Goal: Transaction & Acquisition: Obtain resource

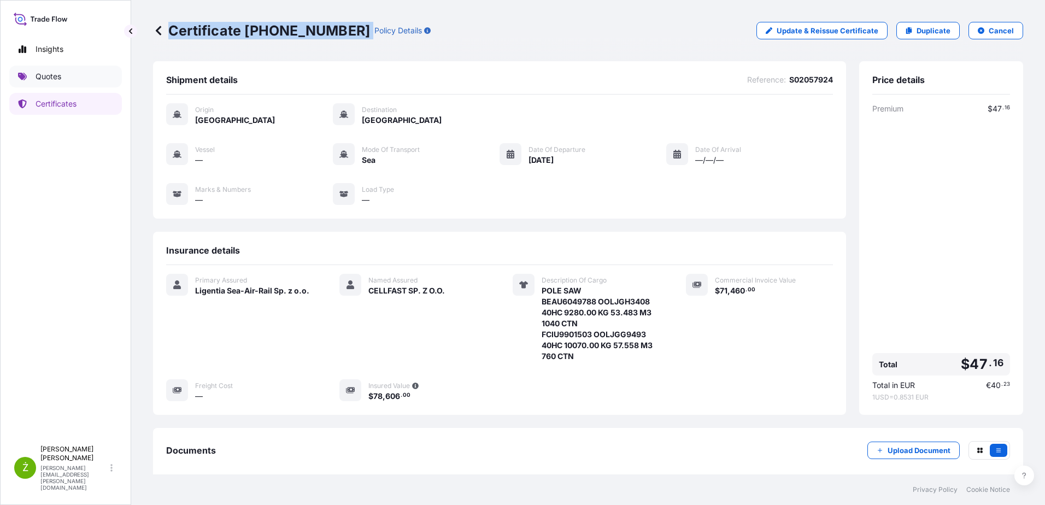
scroll to position [104, 0]
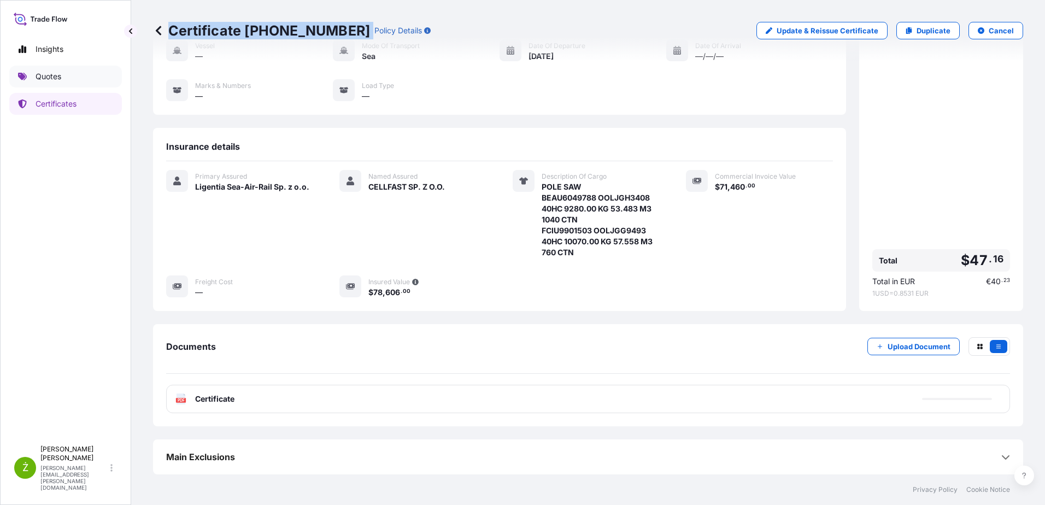
click at [81, 72] on link "Quotes" at bounding box center [65, 77] width 113 height 22
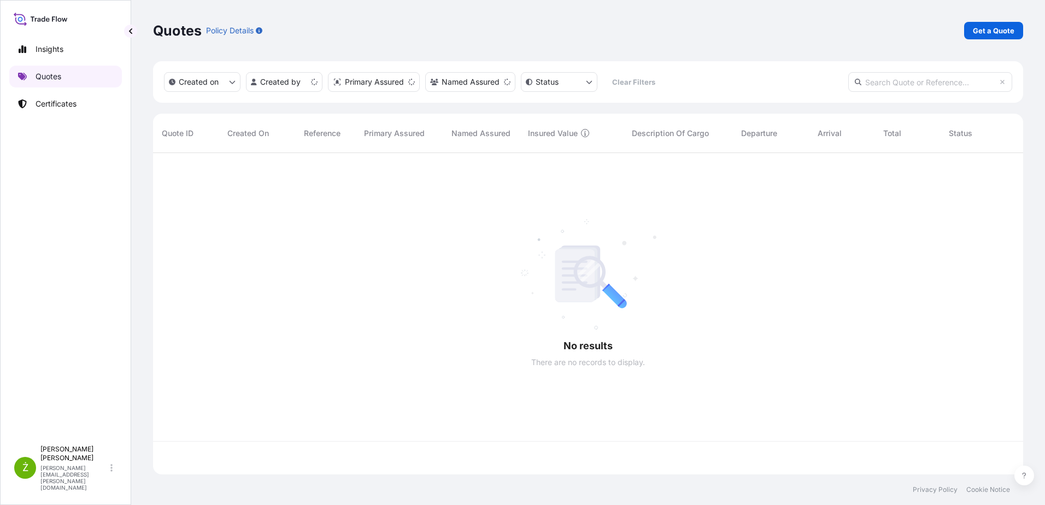
scroll to position [319, 862]
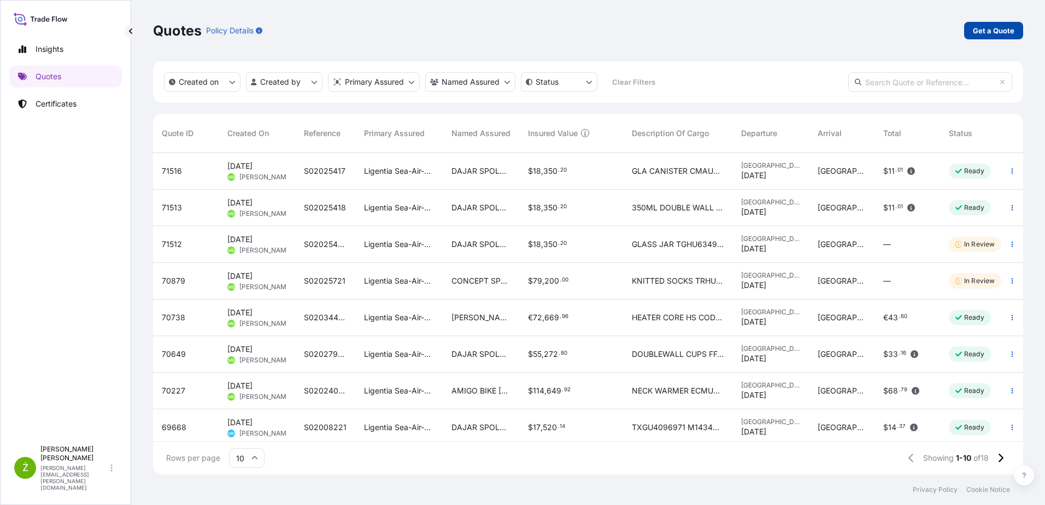
click at [972, 29] on link "Get a Quote" at bounding box center [993, 30] width 59 height 17
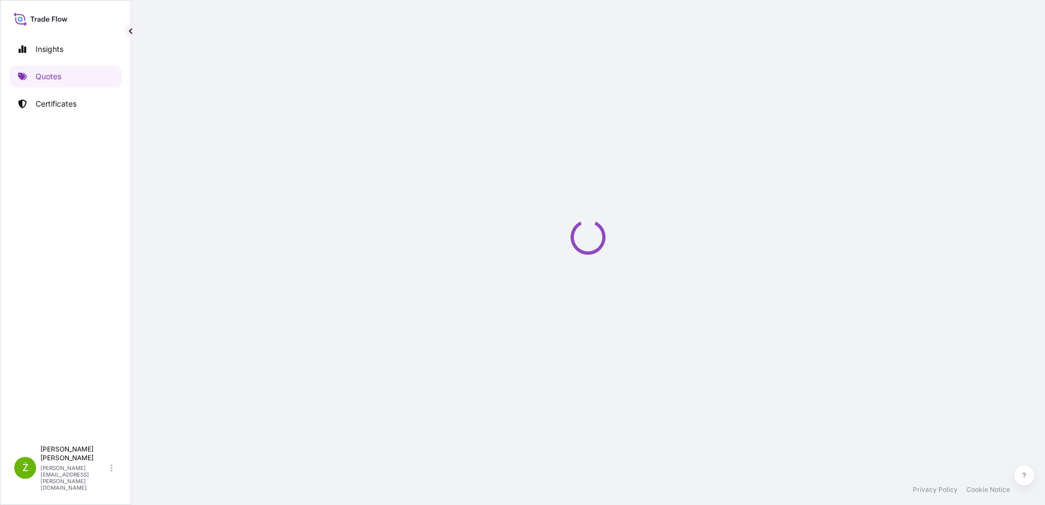
select select "Sea"
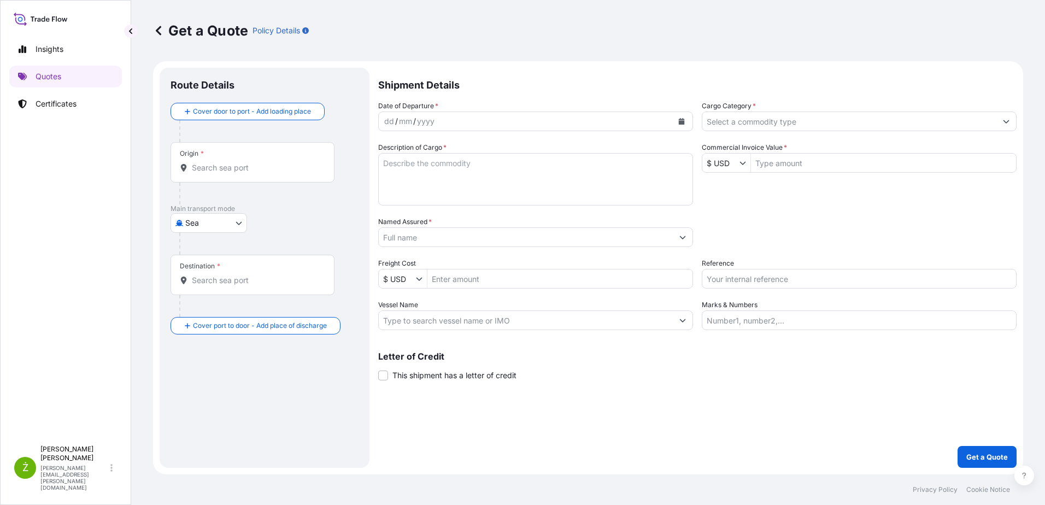
click at [786, 274] on input "Reference" at bounding box center [859, 279] width 315 height 20
paste input "S02034831"
type input "S02034831"
click at [441, 240] on input "Named Assured *" at bounding box center [526, 237] width 294 height 20
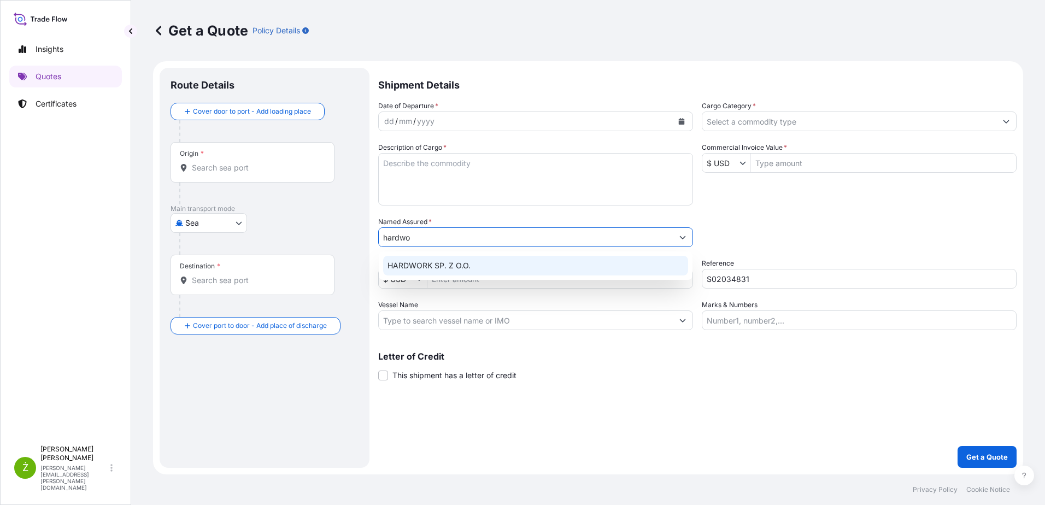
click at [494, 272] on div "HARDWORK SP. Z O.O." at bounding box center [535, 266] width 305 height 20
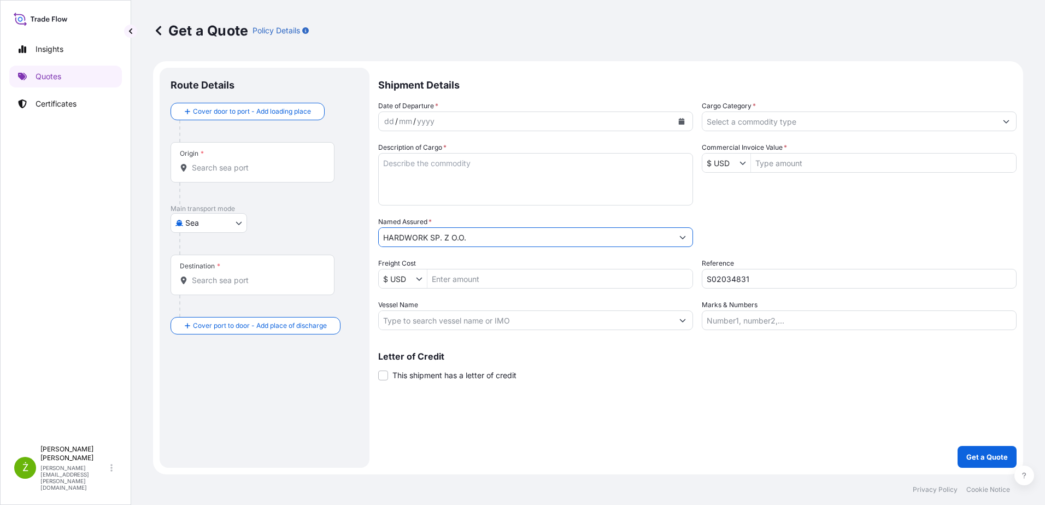
type input "HARDWORK SP. Z O.O."
click at [786, 163] on input "Commercial Invoice Value *" at bounding box center [883, 163] width 265 height 20
type input "1,000"
click at [782, 194] on div "Date of Departure * dd / mm / yyyy Cargo Category * Description of Cargo * Comm…" at bounding box center [697, 216] width 638 height 230
click at [51, 77] on p "Quotes" at bounding box center [49, 76] width 26 height 11
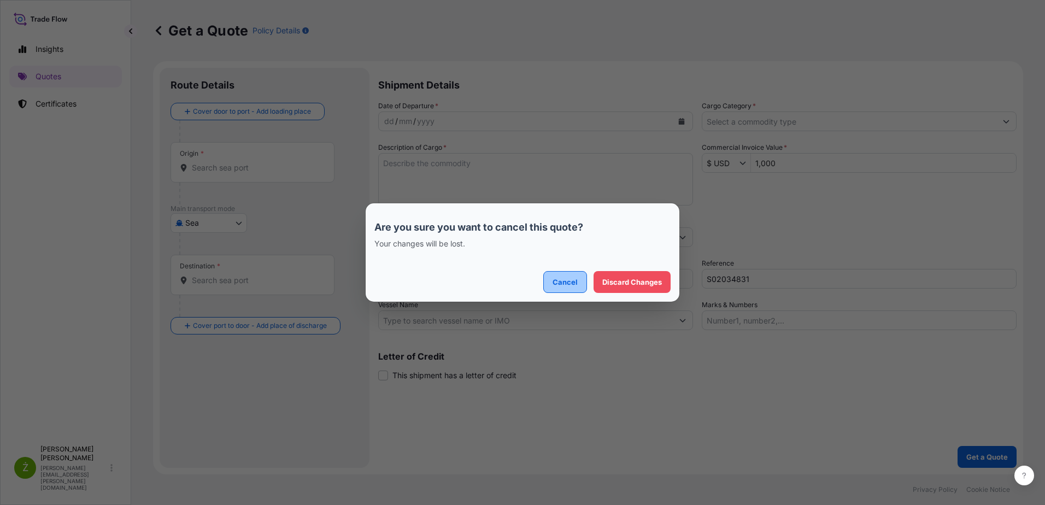
click at [571, 282] on p "Cancel" at bounding box center [564, 281] width 25 height 11
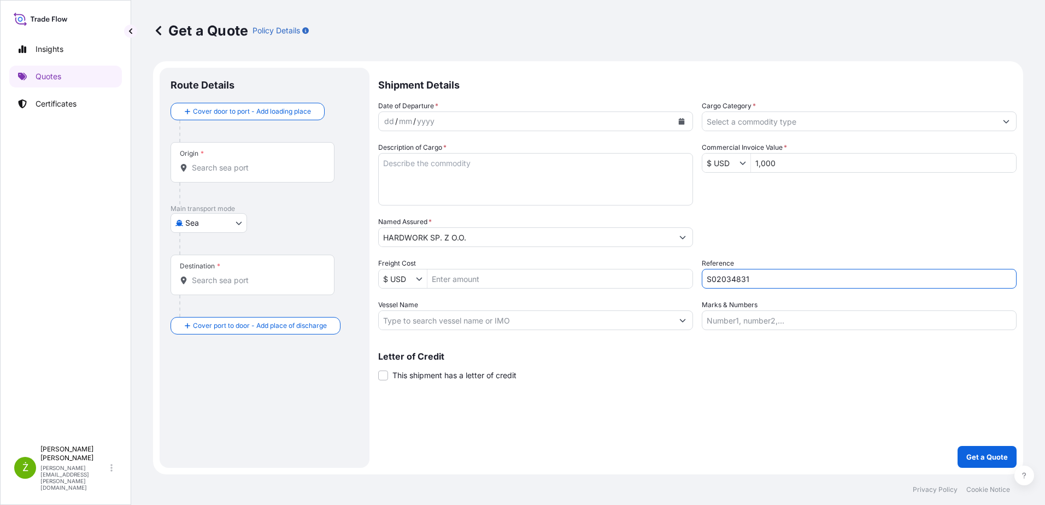
click at [820, 276] on input "S02034831" at bounding box center [859, 279] width 315 height 20
paste input "TIIU4700270"
type input "TIIU4700270"
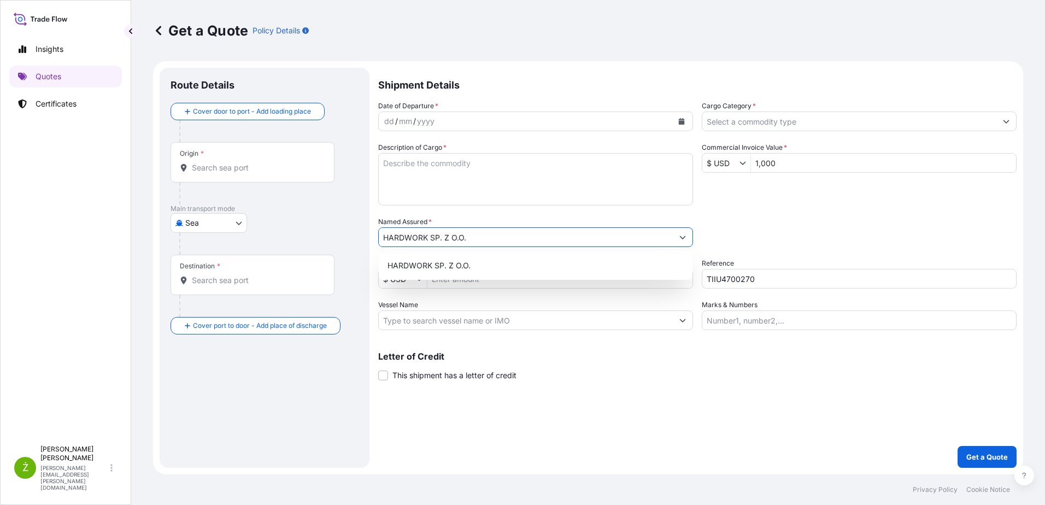
drag, startPoint x: 525, startPoint y: 234, endPoint x: 193, endPoint y: 250, distance: 332.1
click at [195, 250] on form "Route Details Cover door to port - Add loading place Place of loading Road / [G…" at bounding box center [588, 267] width 870 height 413
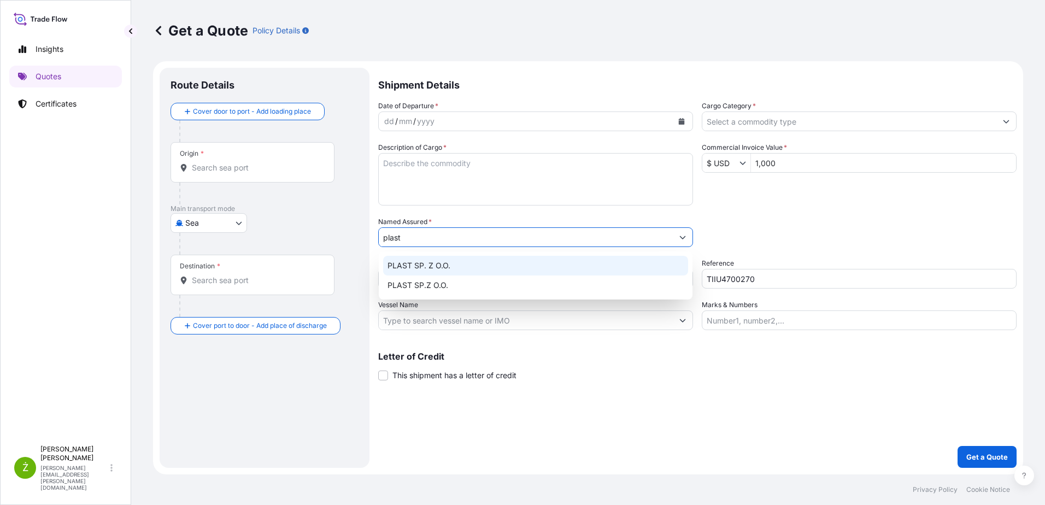
click at [468, 258] on div "PLAST SP. Z O.O." at bounding box center [535, 266] width 305 height 20
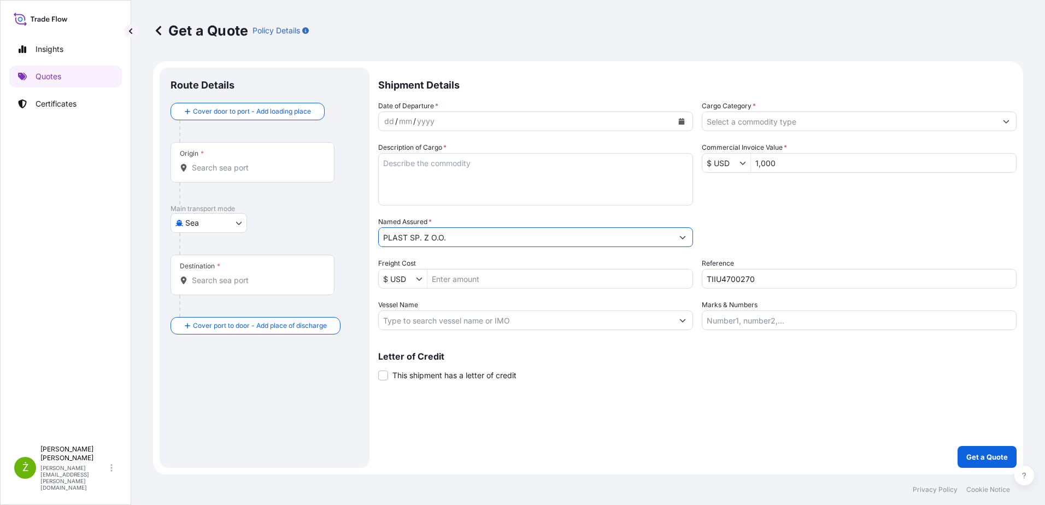
type input "PLAST SP. Z O.O."
click at [260, 165] on input "Origin *" at bounding box center [256, 167] width 129 height 11
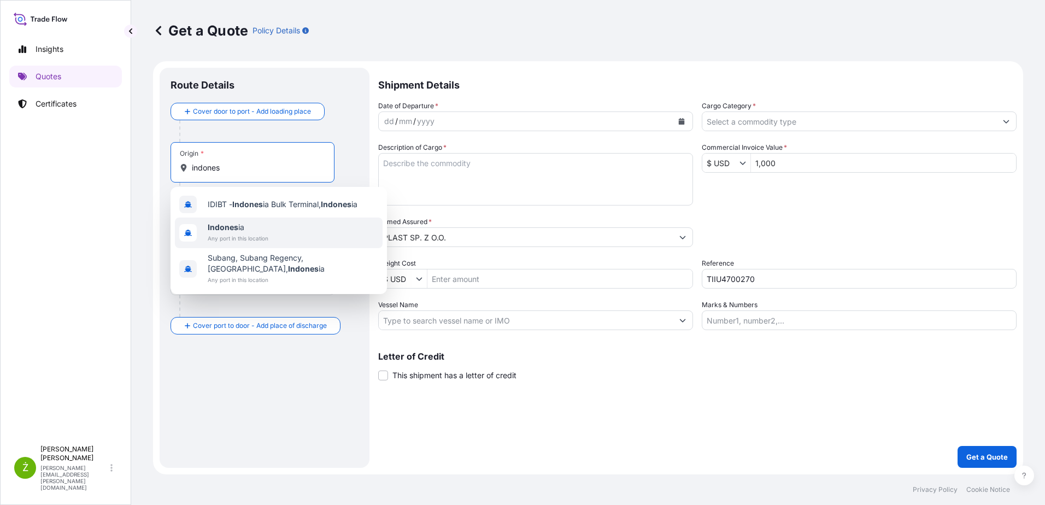
click at [250, 232] on span "Indones ia" at bounding box center [238, 227] width 61 height 11
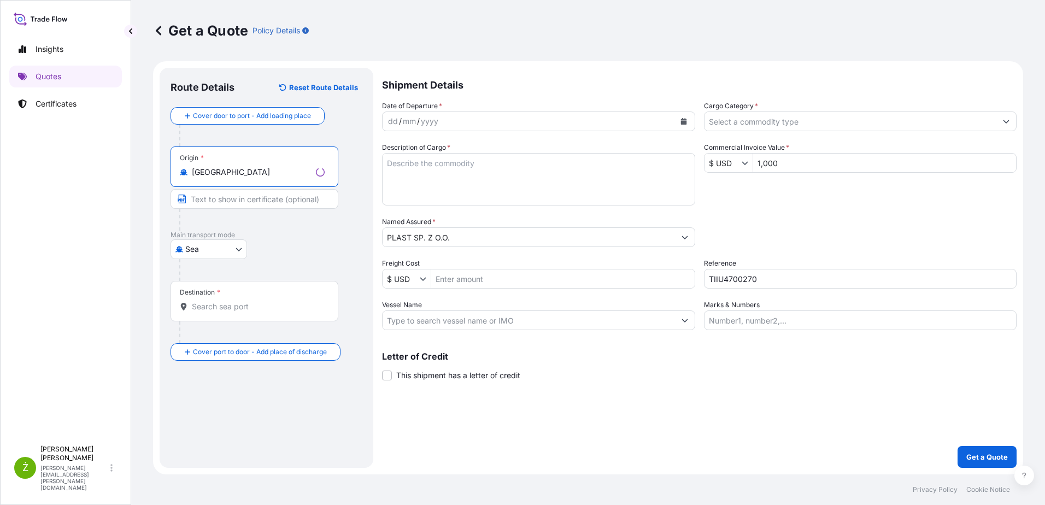
type input "[GEOGRAPHIC_DATA]"
click at [243, 301] on div "Destination *" at bounding box center [254, 301] width 168 height 40
click at [243, 301] on input "Destination *" at bounding box center [258, 306] width 133 height 11
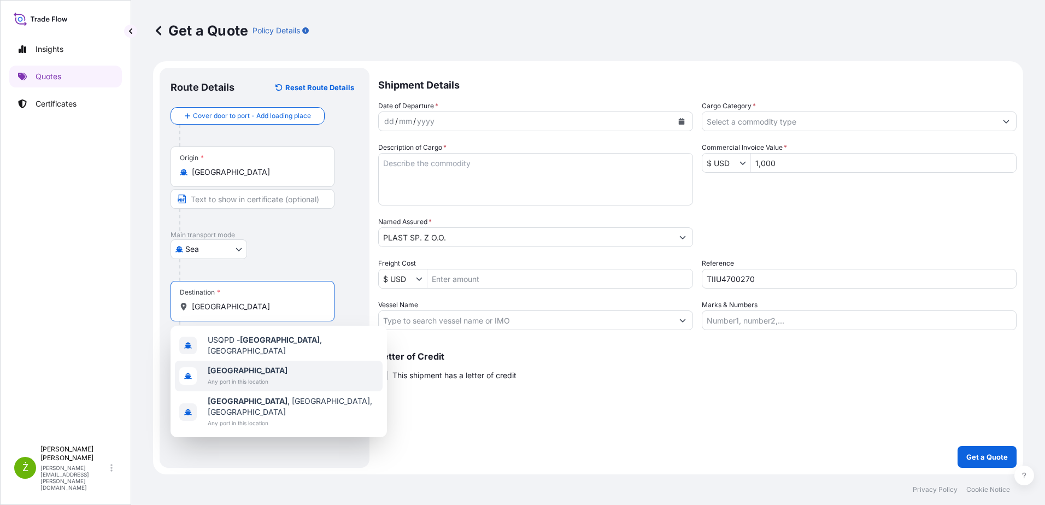
click at [258, 380] on span "Any port in this location" at bounding box center [248, 381] width 80 height 11
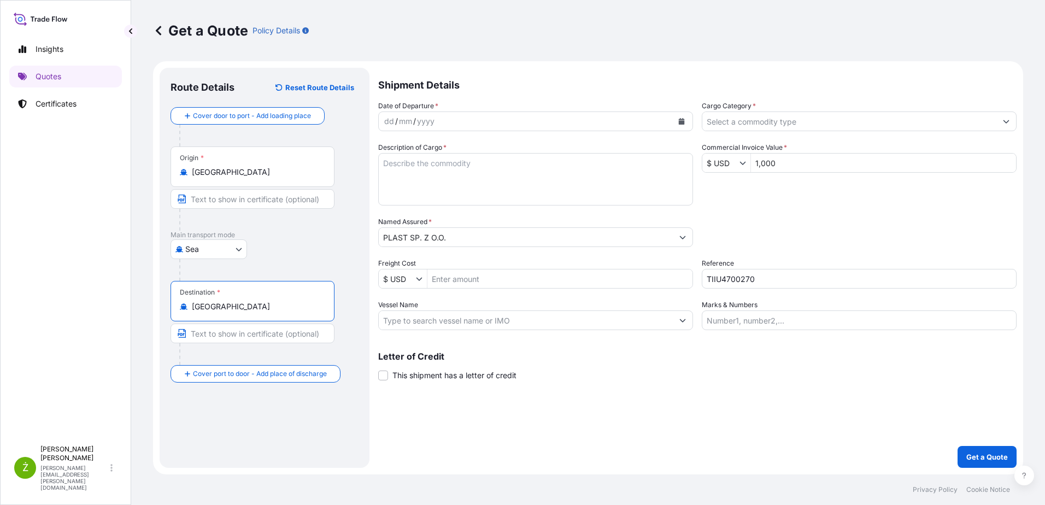
type input "[GEOGRAPHIC_DATA]"
click at [680, 119] on icon "Calendar" at bounding box center [682, 121] width 6 height 7
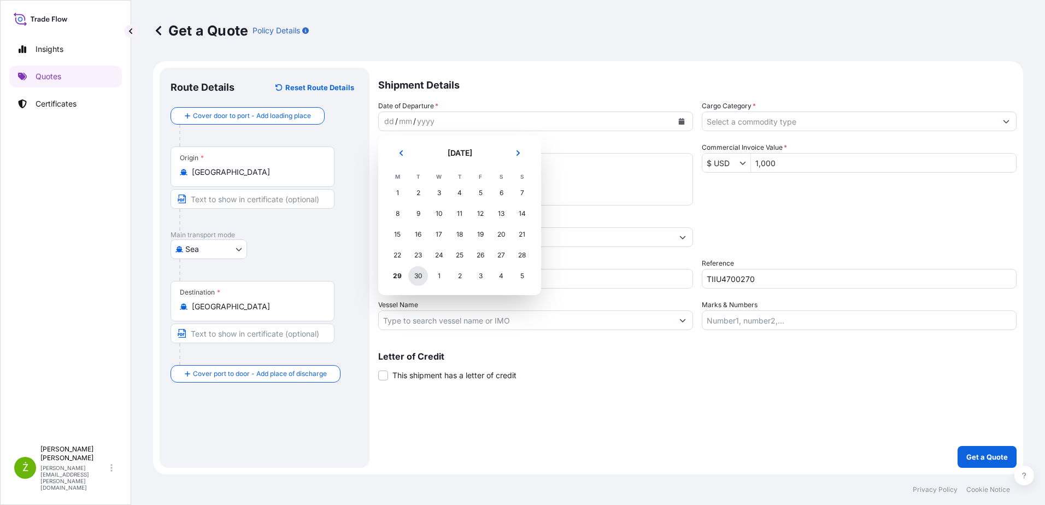
click at [419, 277] on div "30" at bounding box center [418, 276] width 20 height 20
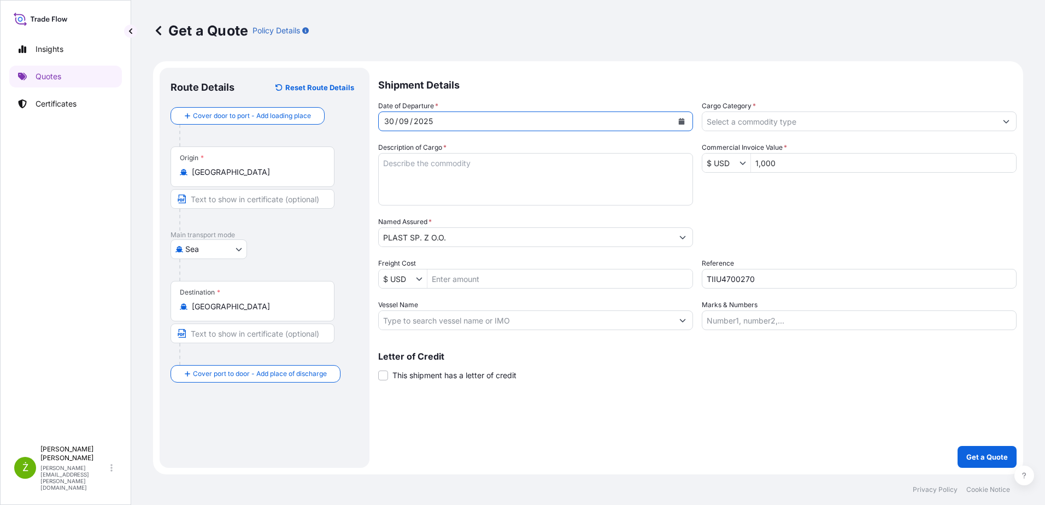
click at [739, 119] on input "Cargo Category *" at bounding box center [849, 121] width 294 height 20
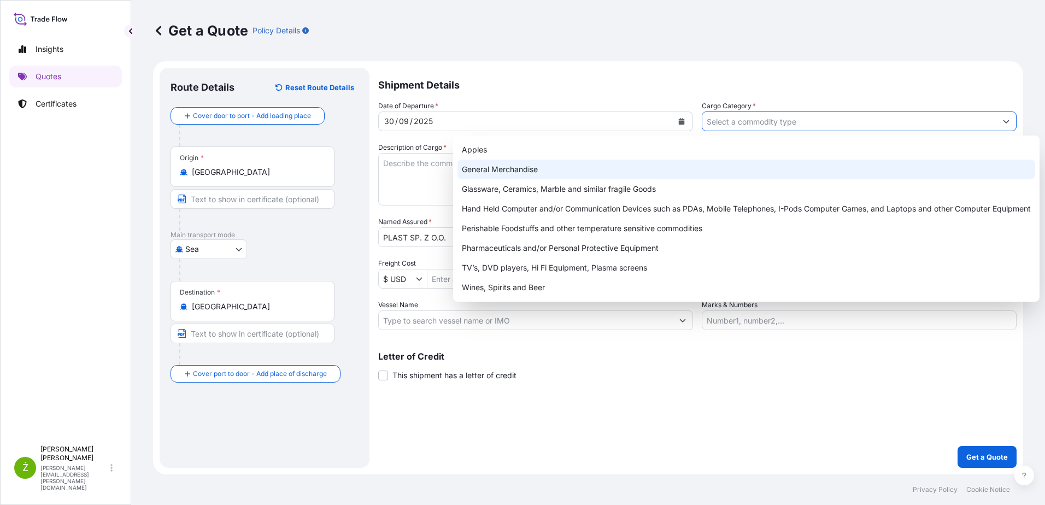
click at [704, 168] on div "General Merchandise" at bounding box center [746, 170] width 578 height 20
type input "General Merchandise"
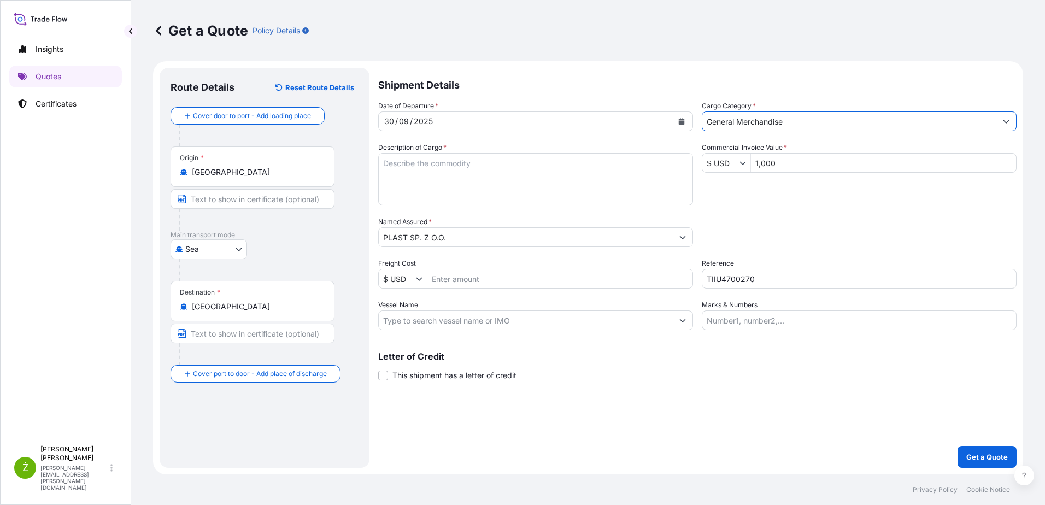
click at [589, 179] on textarea "Description of Cargo *" at bounding box center [535, 179] width 315 height 52
click at [784, 167] on input "1,000" at bounding box center [883, 163] width 265 height 20
type input "1"
click at [775, 163] on input "Commercial Invoice Value *" at bounding box center [883, 163] width 265 height 20
paste input "50 791,60"
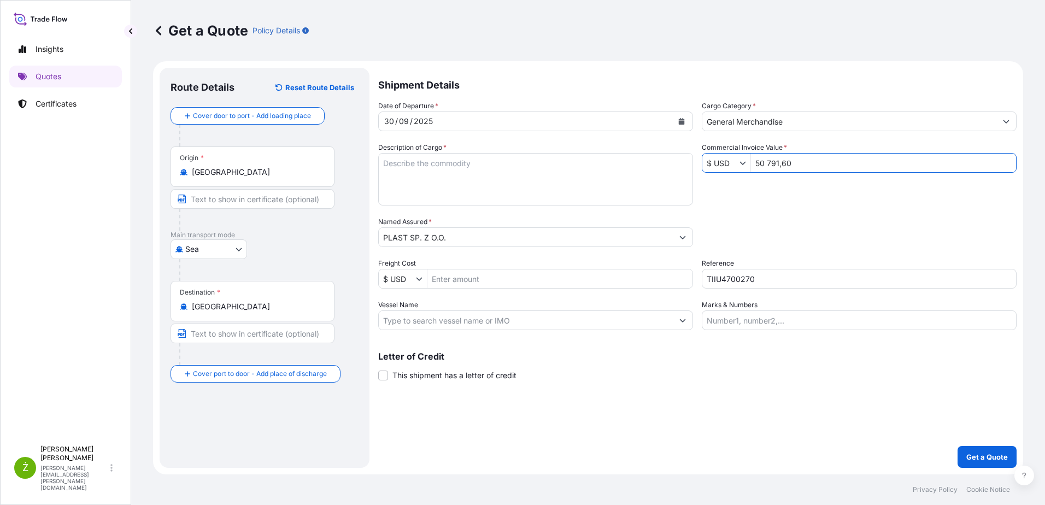
click at [783, 165] on input "50 791,60" at bounding box center [883, 163] width 265 height 20
type input "50,791.6"
click at [620, 179] on textarea "Description of Cargo *" at bounding box center [535, 179] width 315 height 52
click at [481, 173] on textarea "Description of Cargo *" at bounding box center [535, 179] width 315 height 52
paste textarea "TIIU4700270 40HC"
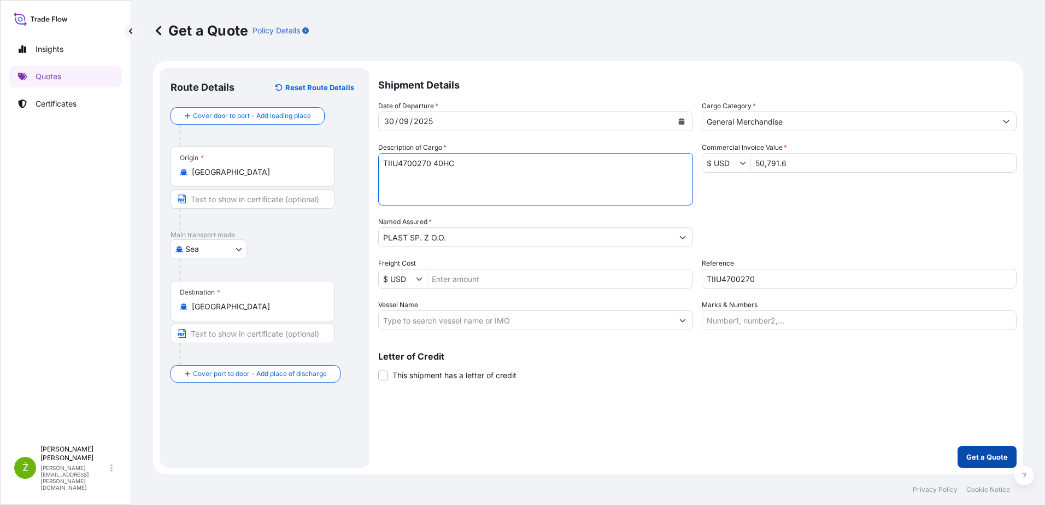
type textarea "TIIU4700270 40HC"
click at [968, 455] on p "Get a Quote" at bounding box center [987, 456] width 42 height 11
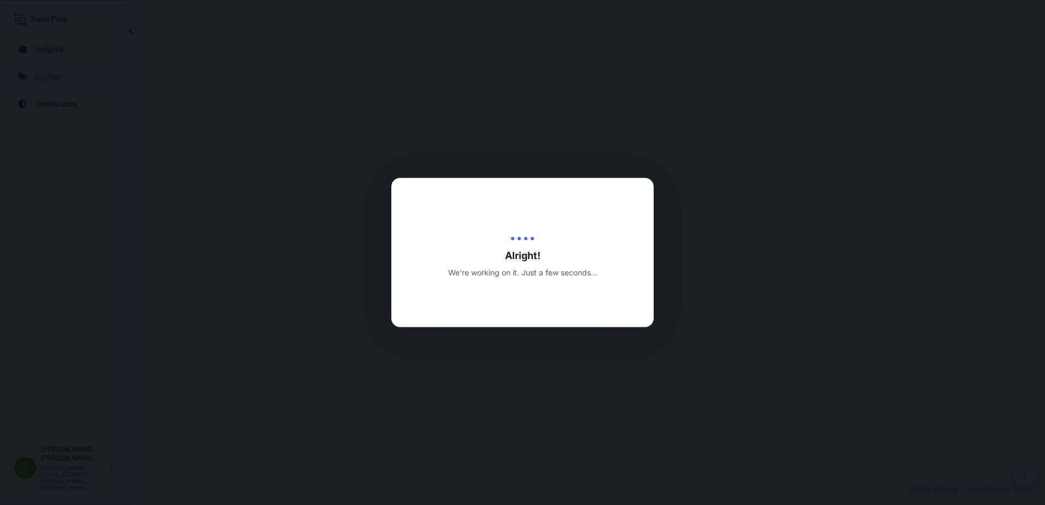
select select "Sea"
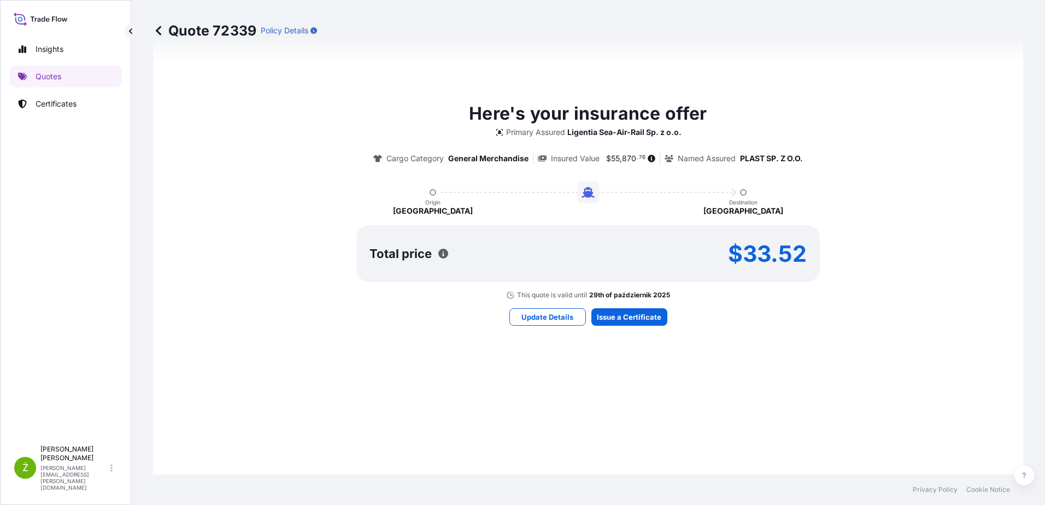
scroll to position [538, 0]
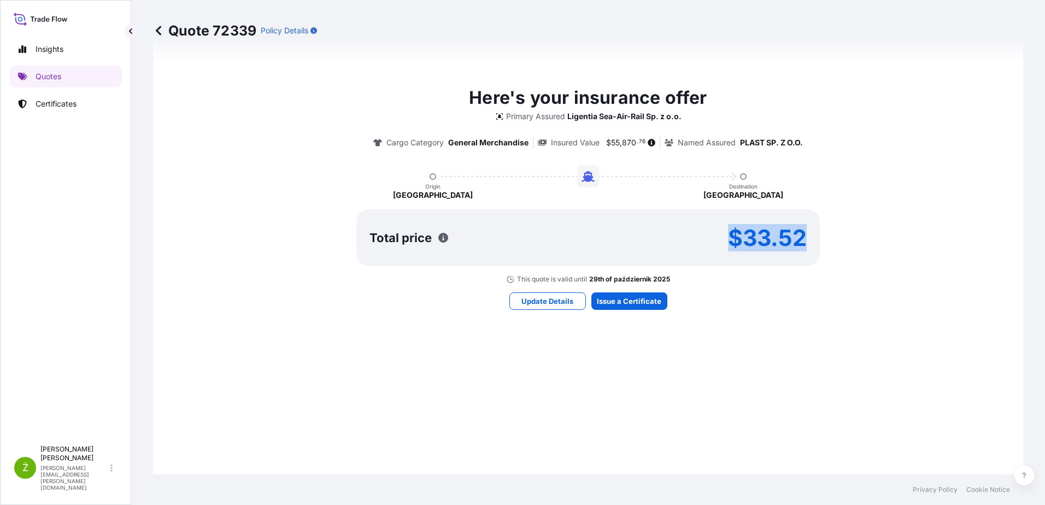
drag, startPoint x: 807, startPoint y: 236, endPoint x: 726, endPoint y: 242, distance: 81.1
click at [726, 242] on div "Total price $33.52" at bounding box center [587, 237] width 463 height 57
copy p "$33.52"
click at [627, 291] on div "Here's your insurance offer Primary Assured Ligentia Sea-Air-Rail Sp. z o.o. Ca…" at bounding box center [587, 197] width 839 height 582
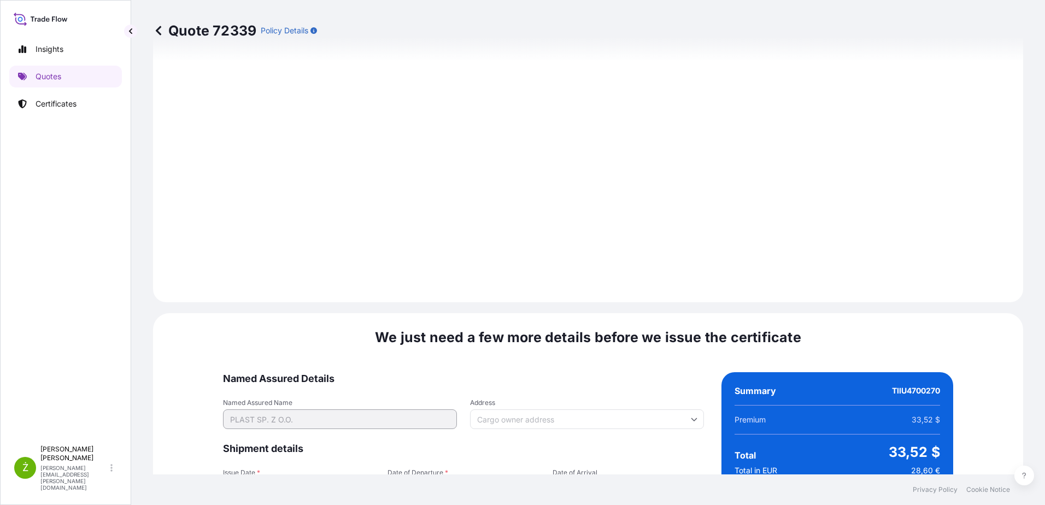
scroll to position [1163, 0]
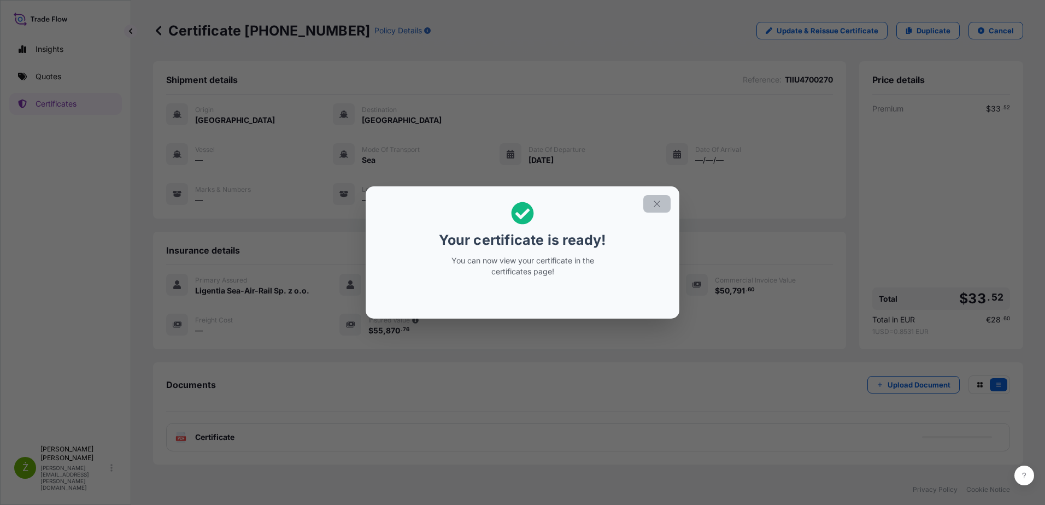
click at [663, 204] on button "button" at bounding box center [656, 203] width 27 height 17
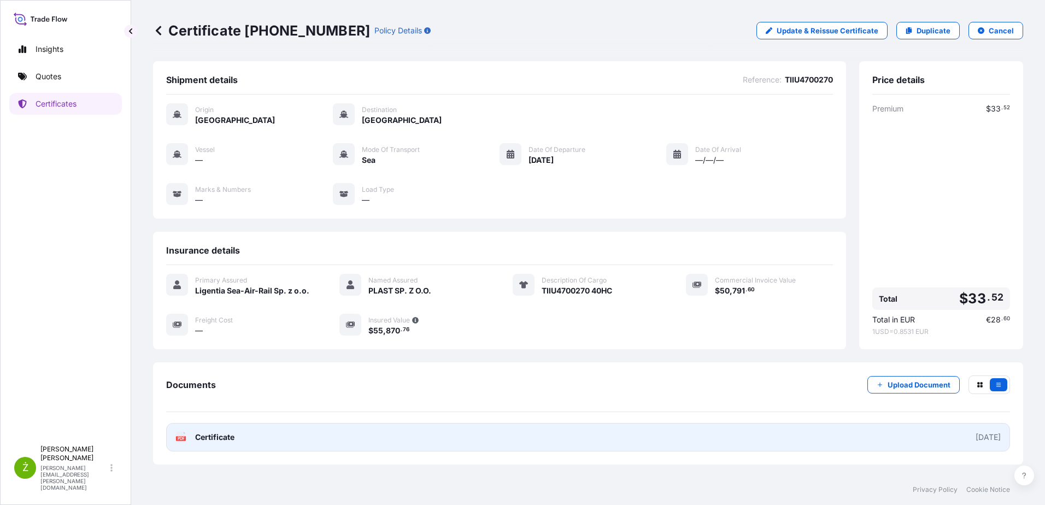
click at [528, 433] on link "PDF Certificate [DATE]" at bounding box center [588, 437] width 844 height 28
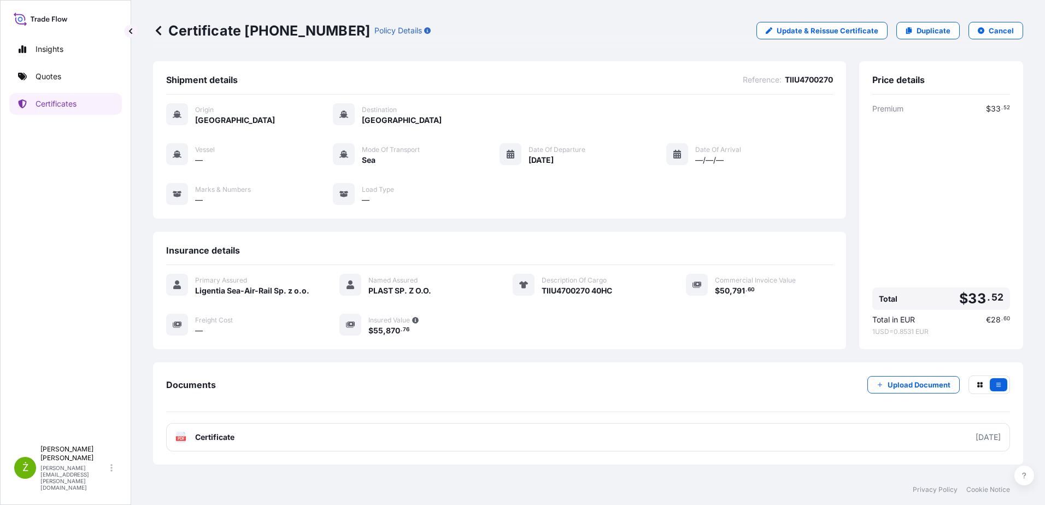
click at [279, 36] on p "Certificate [PHONE_NUMBER]" at bounding box center [261, 30] width 217 height 17
copy p "Certificate [PHONE_NUMBER]"
